Goal: Obtain resource: Obtain resource

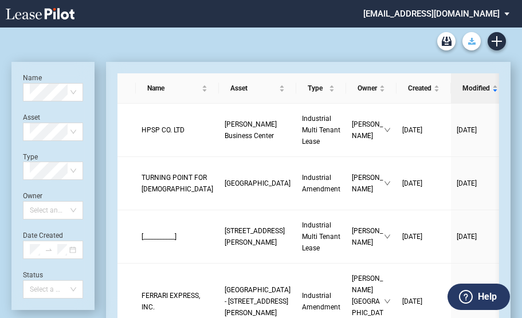
click at [477, 41] on button "Download Blank Form" at bounding box center [471, 41] width 18 height 18
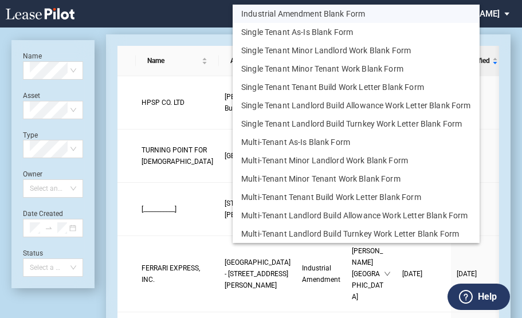
click at [321, 16] on button "Industrial Amendment Blank Form" at bounding box center [356, 14] width 247 height 18
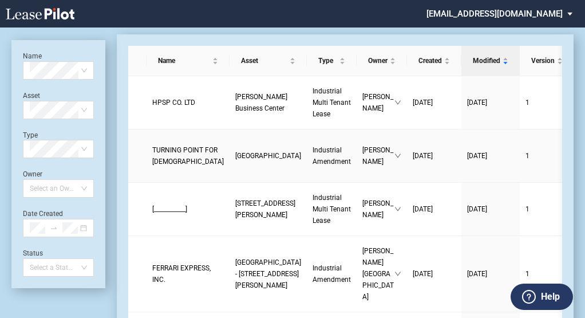
click at [313, 167] on link "Industrial Amendment" at bounding box center [332, 155] width 38 height 23
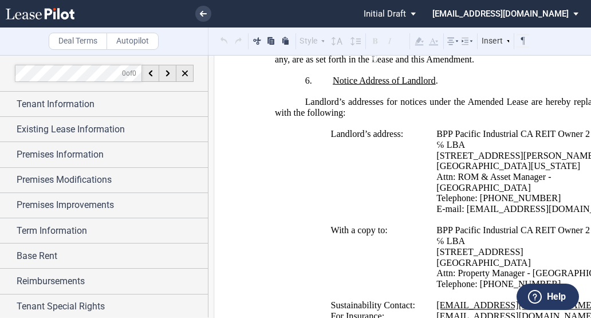
scroll to position [1088, 0]
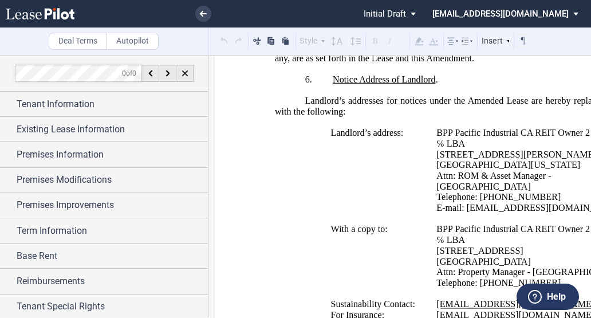
drag, startPoint x: 383, startPoint y: 172, endPoint x: 381, endPoint y: 155, distance: 17.3
click at [383, 172] on td "Landlord’s address:" at bounding box center [379, 176] width 106 height 96
click at [352, 296] on td "With a copy to:" at bounding box center [379, 261] width 106 height 75
click at [400, 294] on td "With a copy to:" at bounding box center [379, 261] width 106 height 75
drag, startPoint x: 405, startPoint y: 113, endPoint x: 446, endPoint y: 82, distance: 50.6
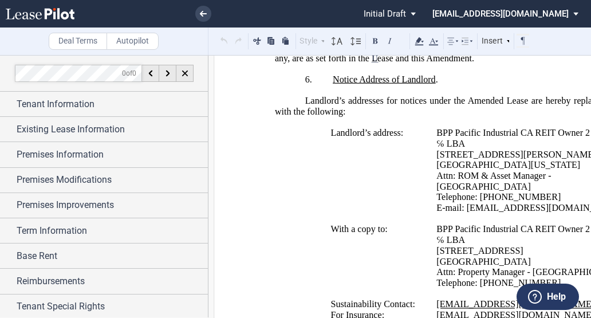
click at [406, 113] on span "Landlord’s addresses for notices under the Amended Lease are hereby replaced in…" at bounding box center [472, 106] width 394 height 21
drag, startPoint x: 507, startPoint y: 169, endPoint x: 530, endPoint y: 195, distance: 35.3
click at [511, 172] on td "BPP Pacific Industrial CA REIT Owner 2 LLC ℅ LBA 3347 Michelson Drive, Suite 20…" at bounding box center [533, 176] width 203 height 96
drag, startPoint x: 535, startPoint y: 208, endPoint x: 477, endPoint y: 210, distance: 57.9
click at [527, 203] on p "Telephone: [PHONE_NUMBER]" at bounding box center [579, 197] width 104 height 11
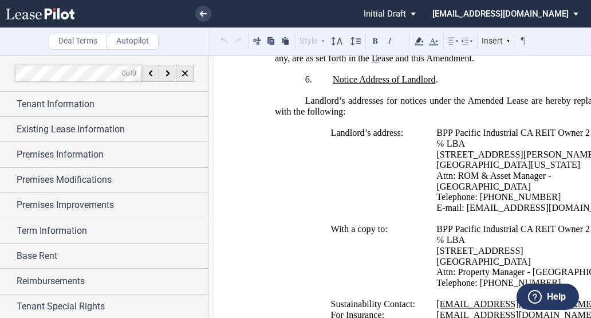
drag, startPoint x: 477, startPoint y: 210, endPoint x: 483, endPoint y: 209, distance: 5.8
click at [450, 224] on td "BPP Pacific Industrial CA REIT Owner 2 LLC ℅ LBA 3347 Michelson Drive, Suite 20…" at bounding box center [533, 176] width 203 height 96
drag, startPoint x: 578, startPoint y: 222, endPoint x: 462, endPoint y: 219, distance: 115.7
click at [527, 214] on p "E-mail: [EMAIL_ADDRESS][DOMAIN_NAME]" at bounding box center [579, 208] width 104 height 11
drag, startPoint x: 462, startPoint y: 219, endPoint x: 475, endPoint y: 211, distance: 14.9
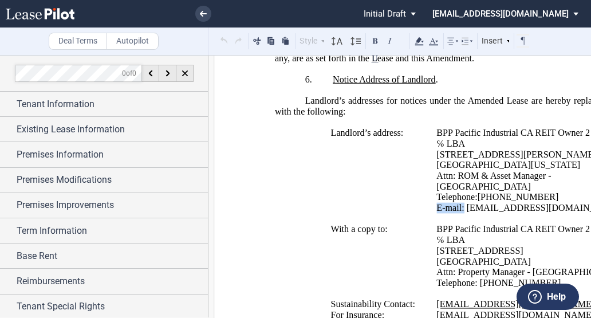
copy span "E-mail:"
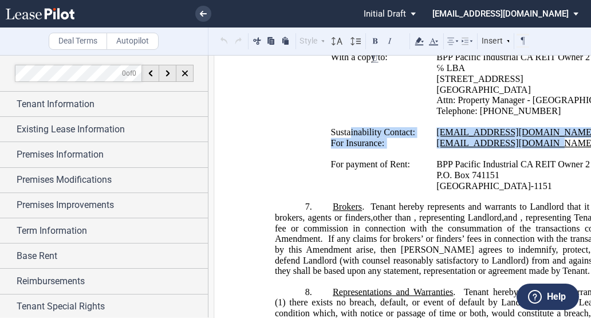
drag, startPoint x: 530, startPoint y: 158, endPoint x: 348, endPoint y: 145, distance: 182.6
click at [348, 145] on tr "﻿ Sustainability Contact: For Insurance: sustainability@lbarealty.com insurance…" at bounding box center [455, 143] width 360 height 32
drag, startPoint x: 348, startPoint y: 145, endPoint x: 326, endPoint y: 144, distance: 21.2
click at [326, 144] on td "Sustainability Contact: For Insurance:" at bounding box center [379, 143] width 106 height 32
drag, startPoint x: 326, startPoint y: 144, endPoint x: 538, endPoint y: 158, distance: 212.4
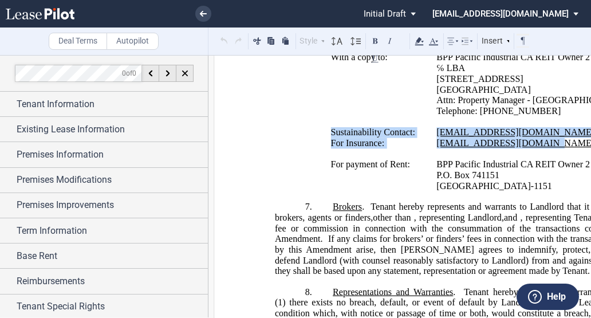
click at [543, 158] on tr "﻿ Sustainability Contact: For Insurance: sustainability@lbarealty.com insurance…" at bounding box center [455, 143] width 360 height 32
drag, startPoint x: 538, startPoint y: 158, endPoint x: 497, endPoint y: 155, distance: 41.3
copy tr "Sustainability Contact: For Insurance: sustainability@lbarealty.com"
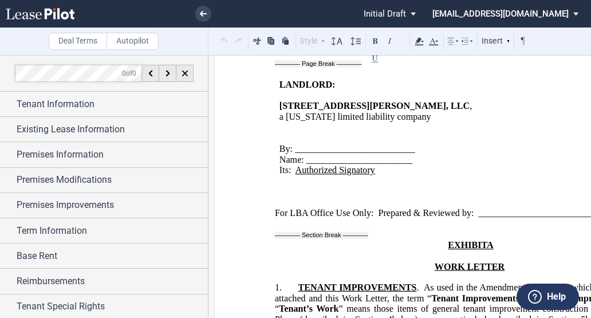
scroll to position [2176, 0]
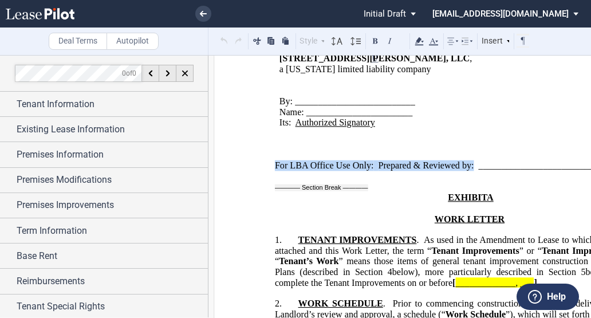
drag, startPoint x: 273, startPoint y: 186, endPoint x: 471, endPoint y: 186, distance: 198.1
click at [471, 171] on span "For LBA Office Use Only: Prepared & Reviewed by: _______________________________" at bounding box center [448, 165] width 347 height 10
copy span "For LBA Office Use Only:"
